Goal: Transaction & Acquisition: Purchase product/service

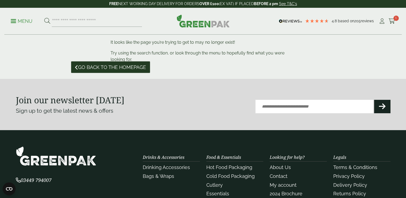
click at [97, 67] on span "Go back to the homepage" at bounding box center [112, 67] width 68 height 6
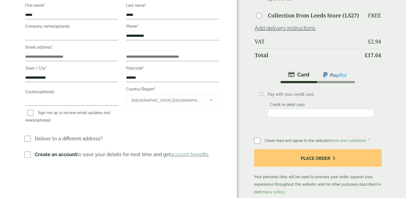
scroll to position [97, 0]
